Goal: Information Seeking & Learning: Learn about a topic

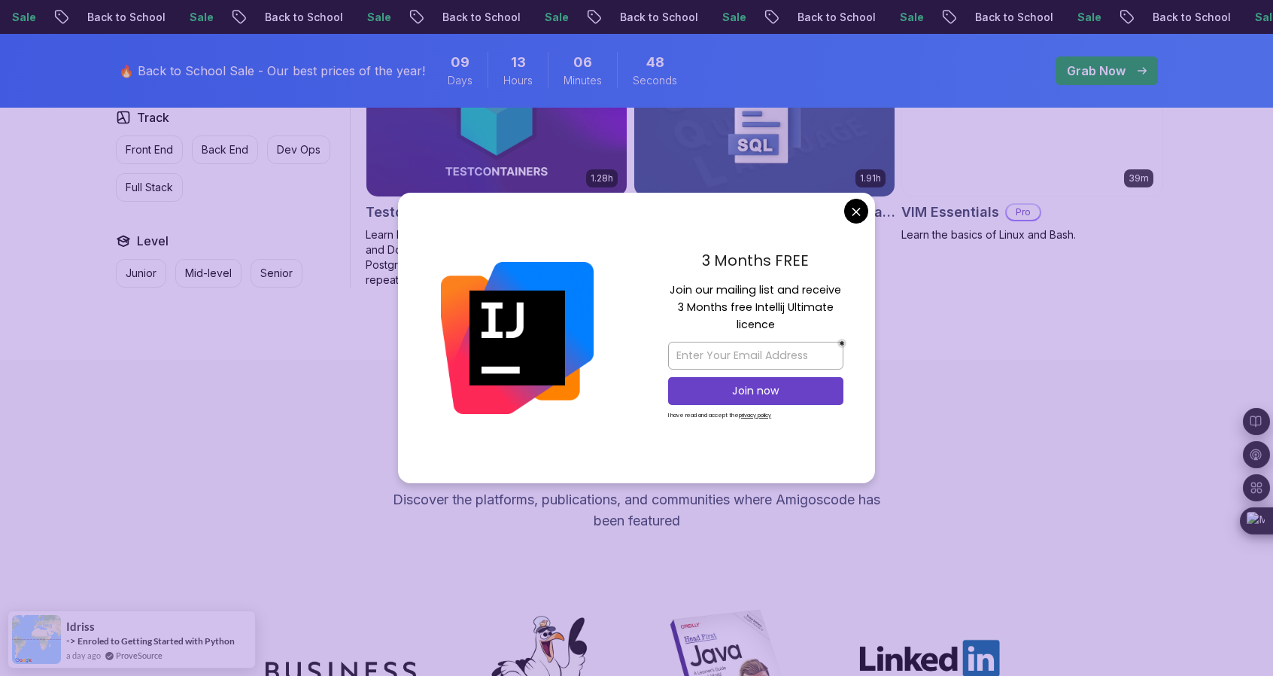
scroll to position [4139, 0]
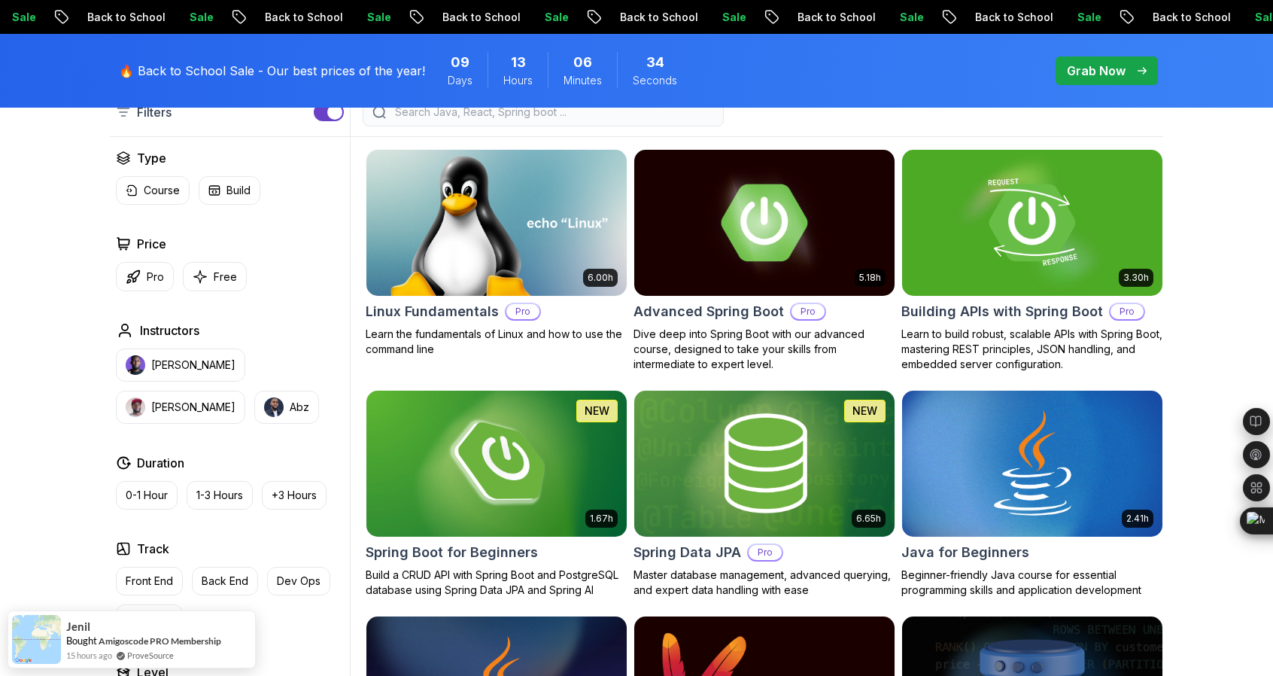
scroll to position [432, 0]
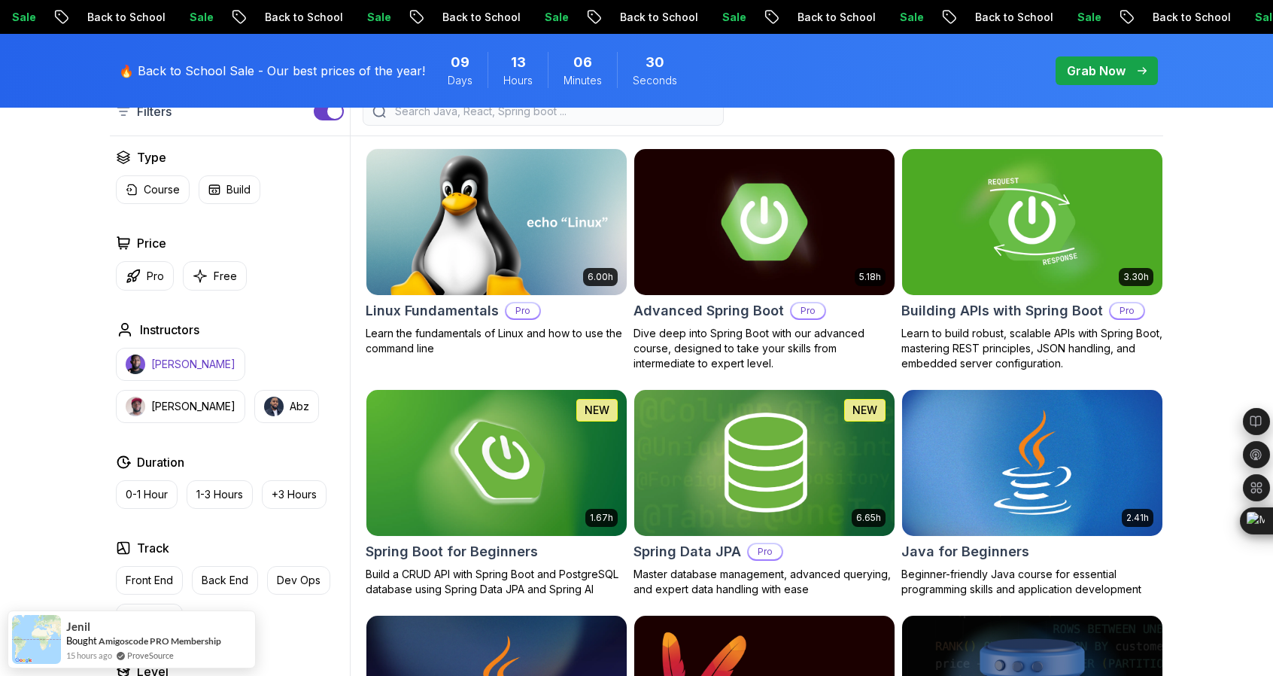
click at [207, 351] on button "[PERSON_NAME]" at bounding box center [180, 364] width 129 height 33
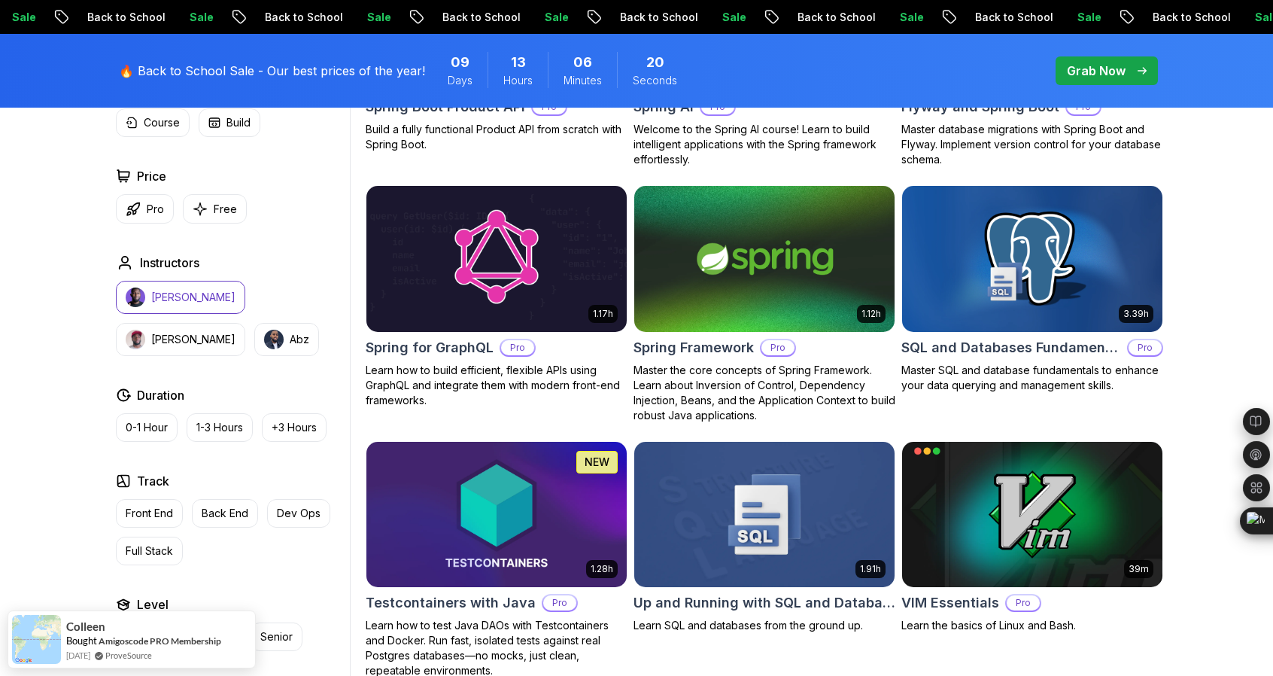
scroll to position [3511, 0]
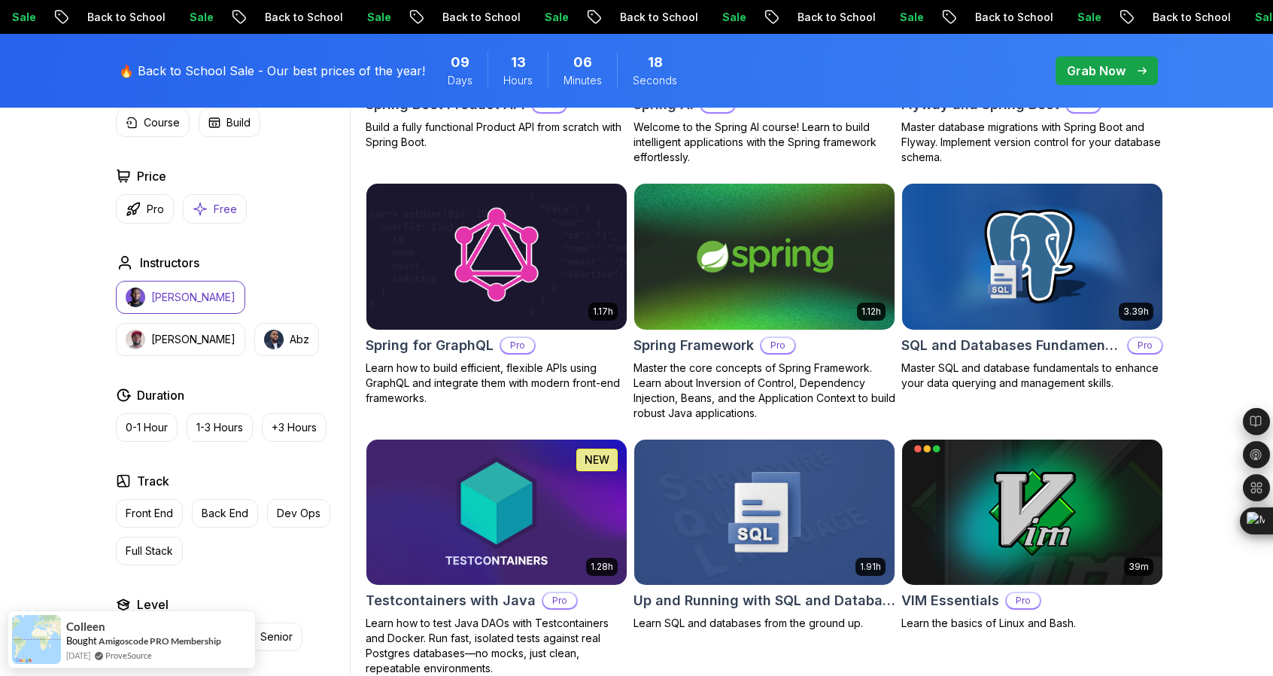
click at [215, 219] on button "Free" at bounding box center [215, 208] width 64 height 29
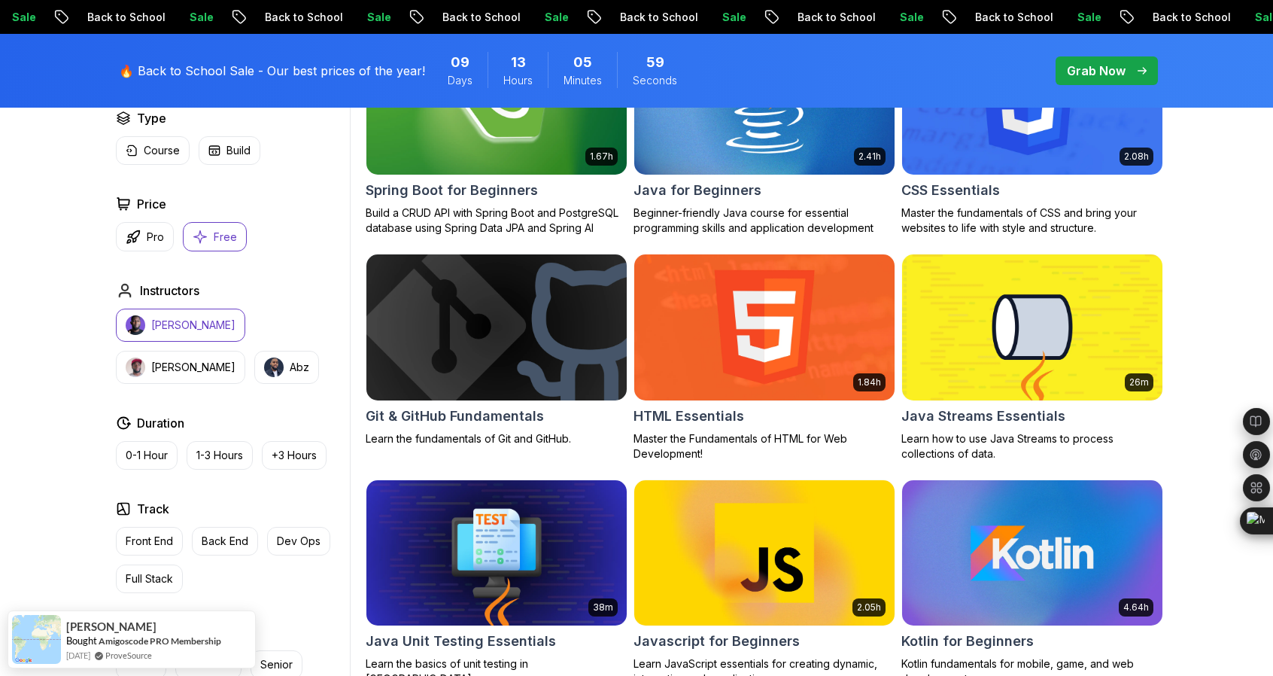
scroll to position [554, 0]
